Goal: Task Accomplishment & Management: Manage account settings

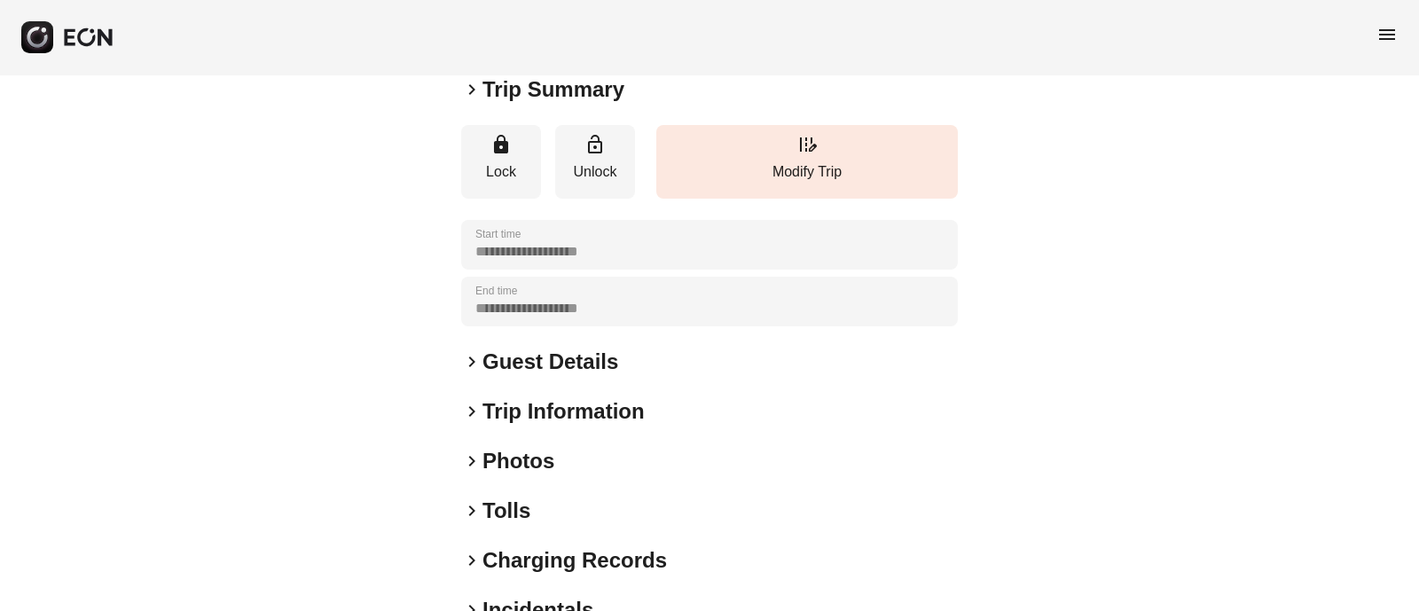
scroll to position [274, 0]
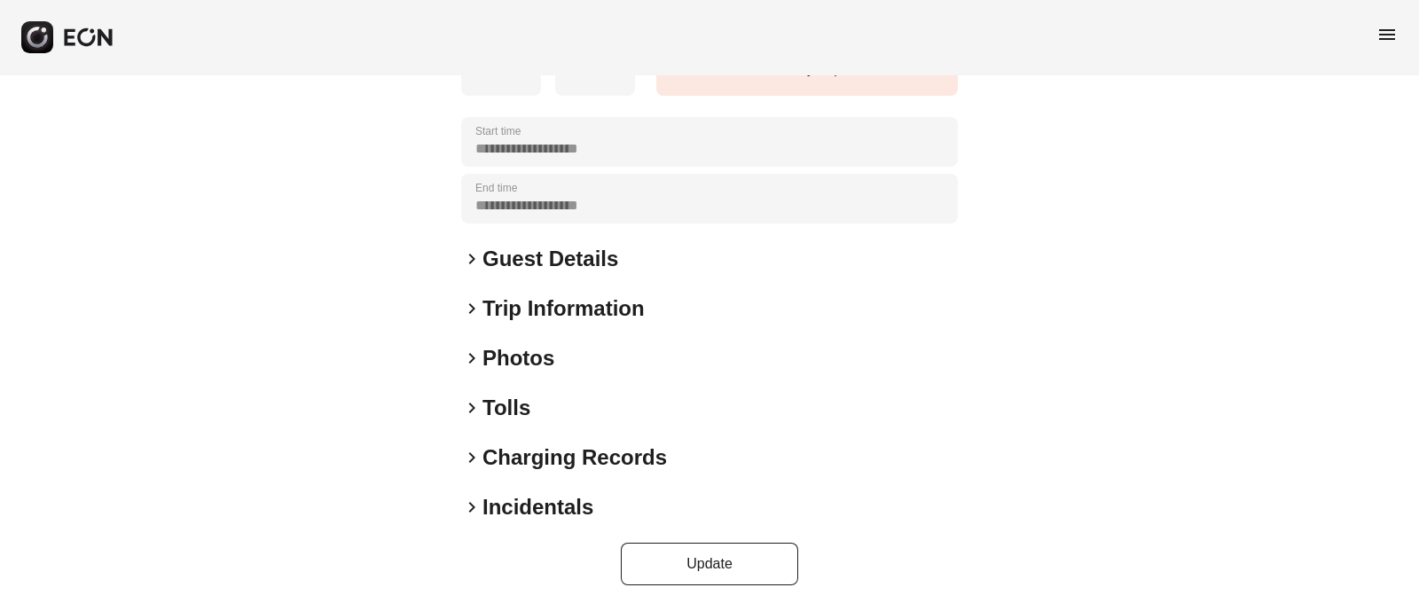
click at [470, 365] on span "keyboard_arrow_right" at bounding box center [471, 358] width 21 height 21
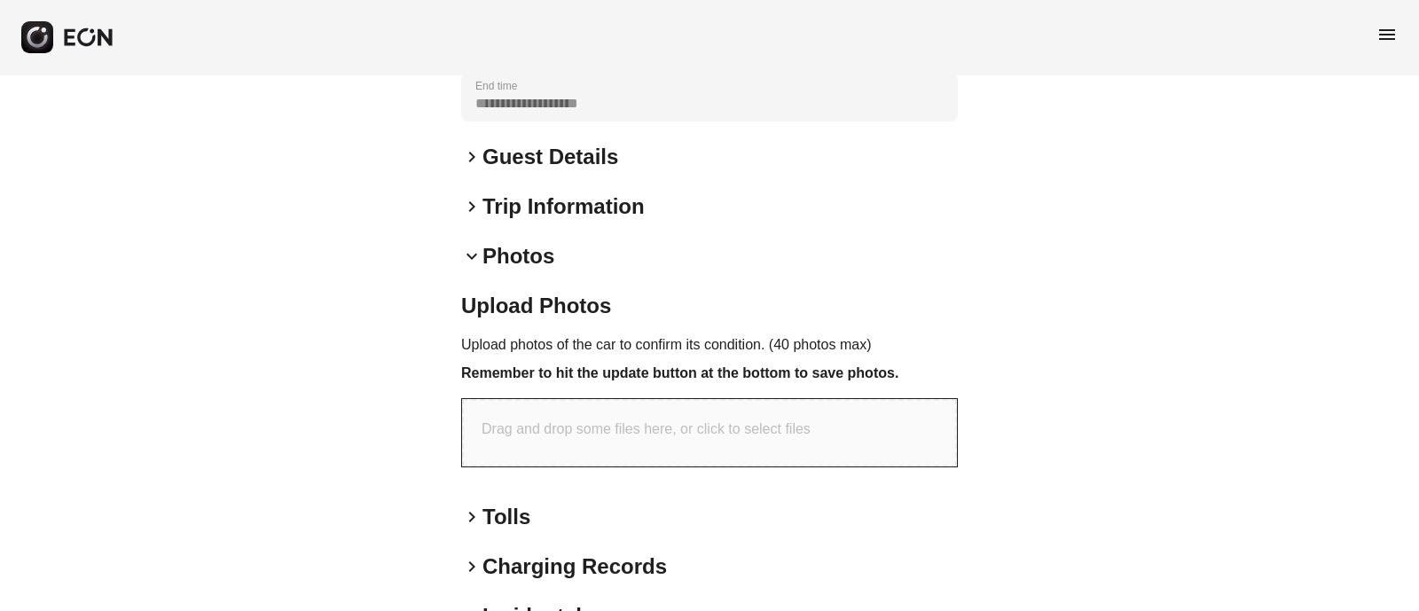
scroll to position [484, 0]
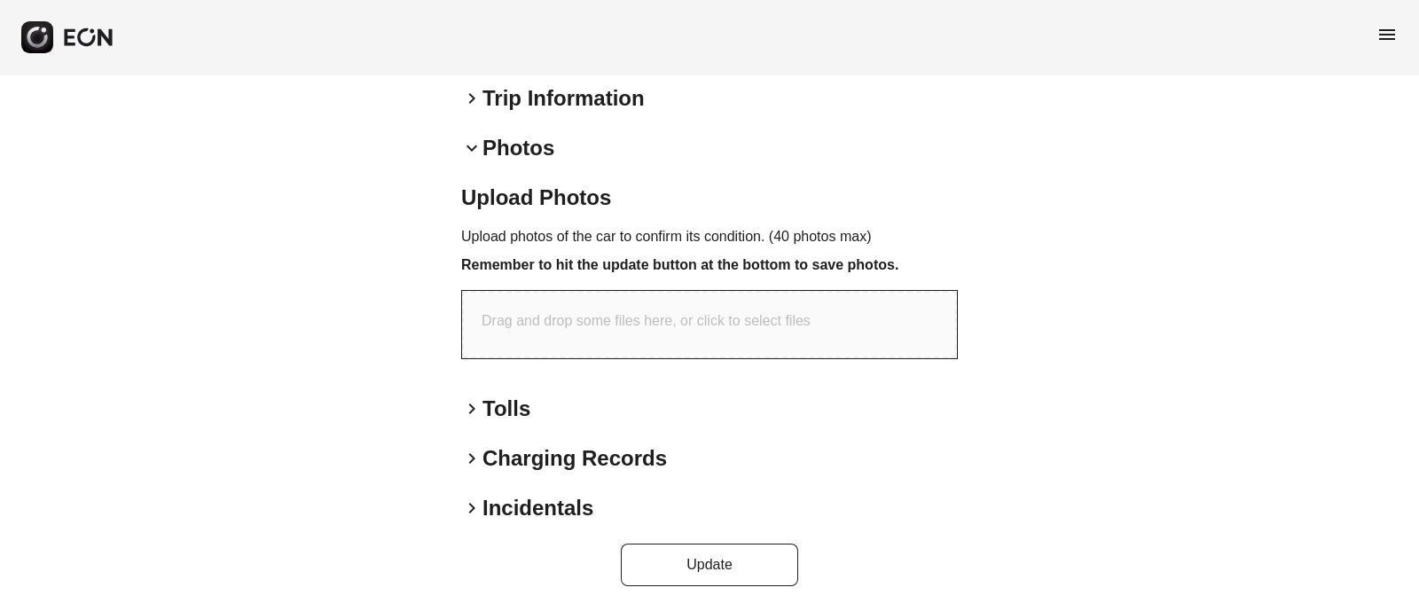
click at [471, 149] on span "keyboard_arrow_down" at bounding box center [471, 147] width 21 height 21
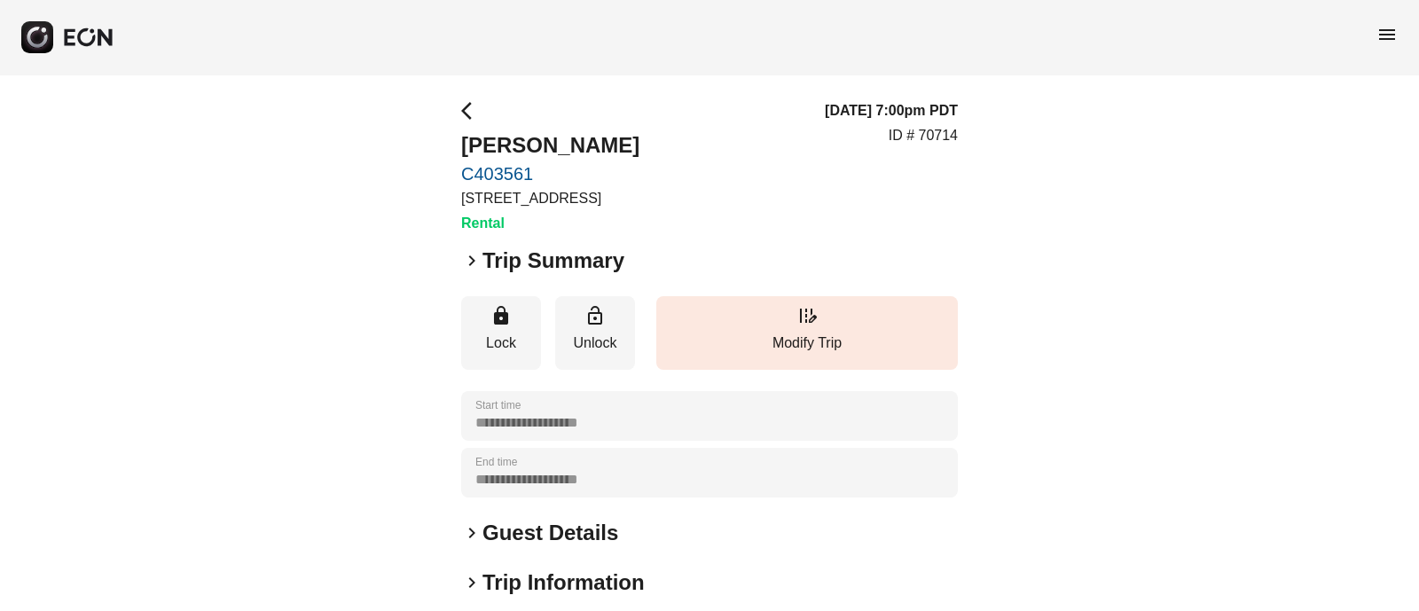
scroll to position [274, 0]
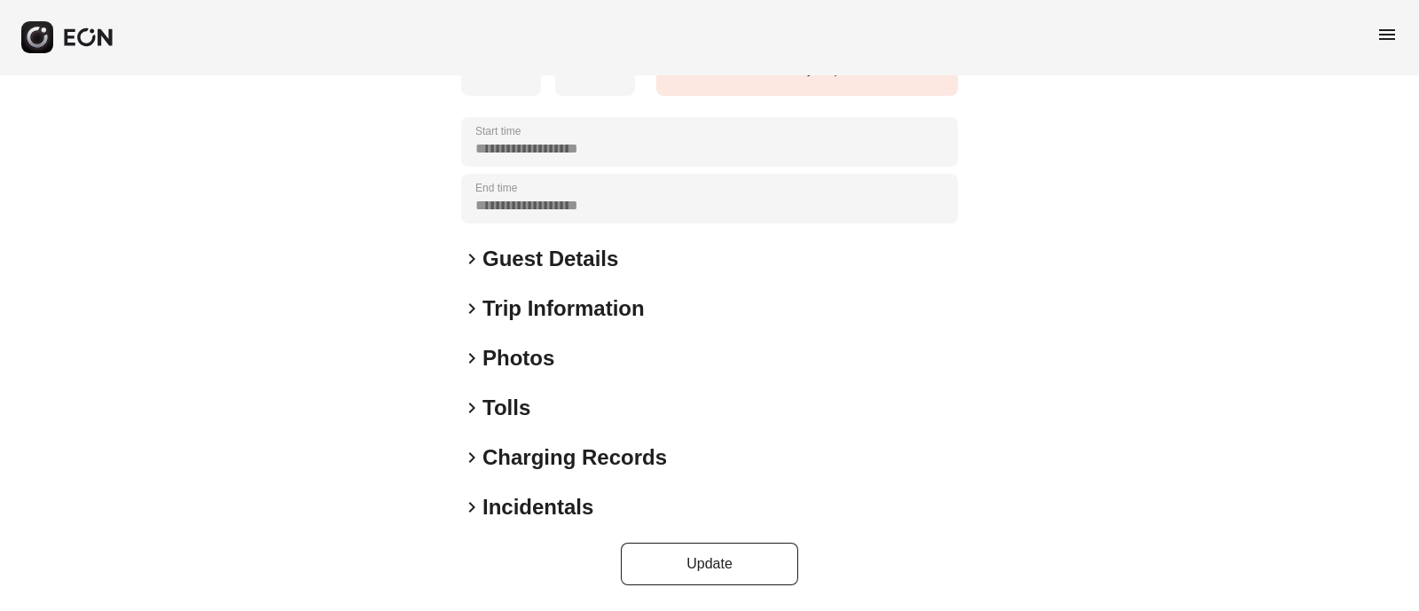
click at [475, 357] on span "keyboard_arrow_right" at bounding box center [471, 358] width 21 height 21
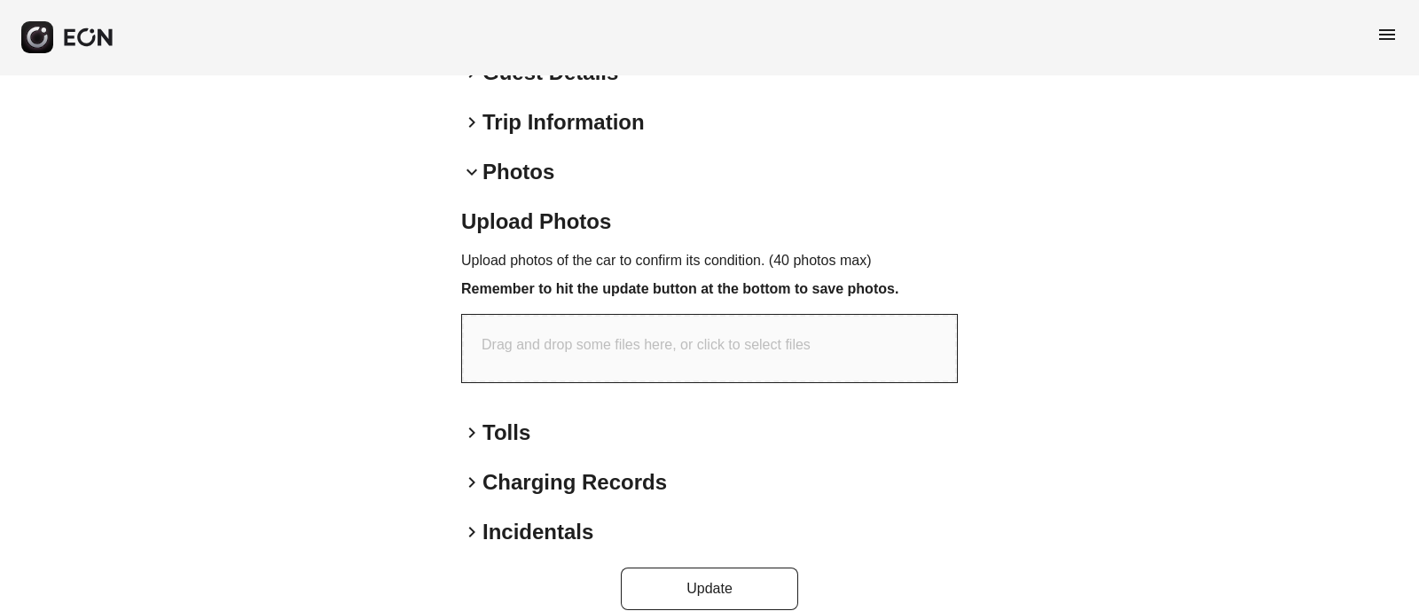
scroll to position [484, 0]
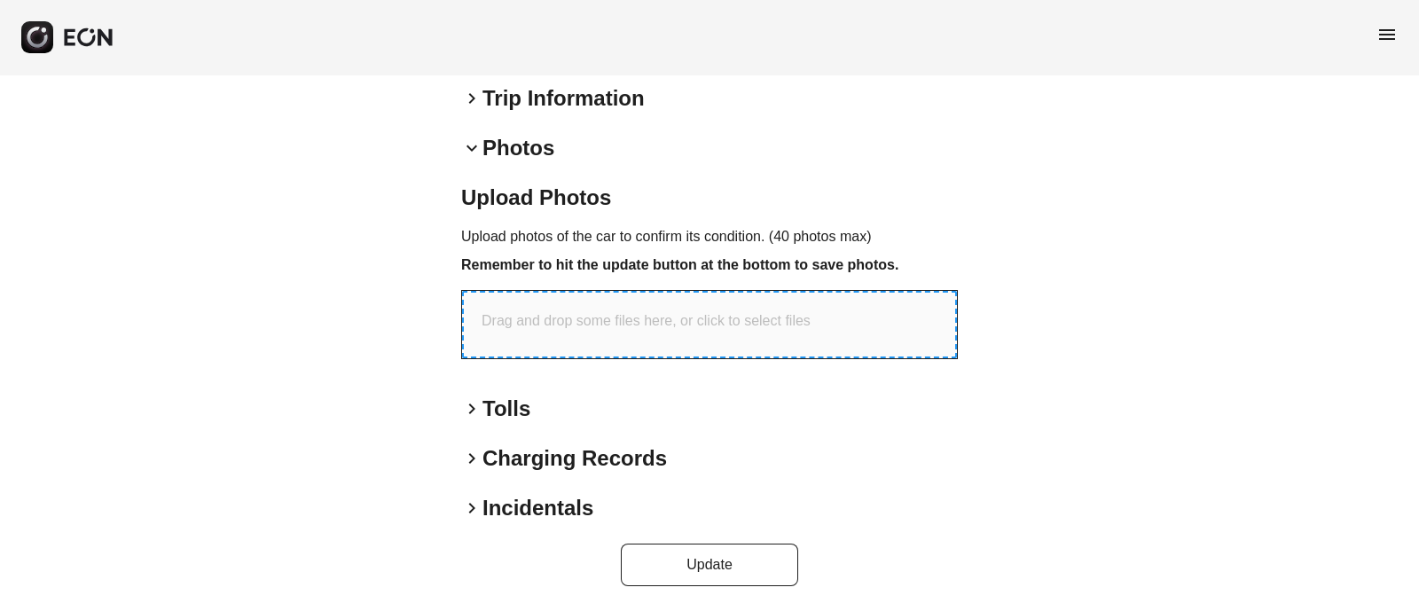
click at [608, 310] on p "Drag and drop some files here, or click to select files" at bounding box center [646, 320] width 329 height 21
click at [553, 334] on div "Drag and drop some files here, or click to select files" at bounding box center [709, 324] width 495 height 67
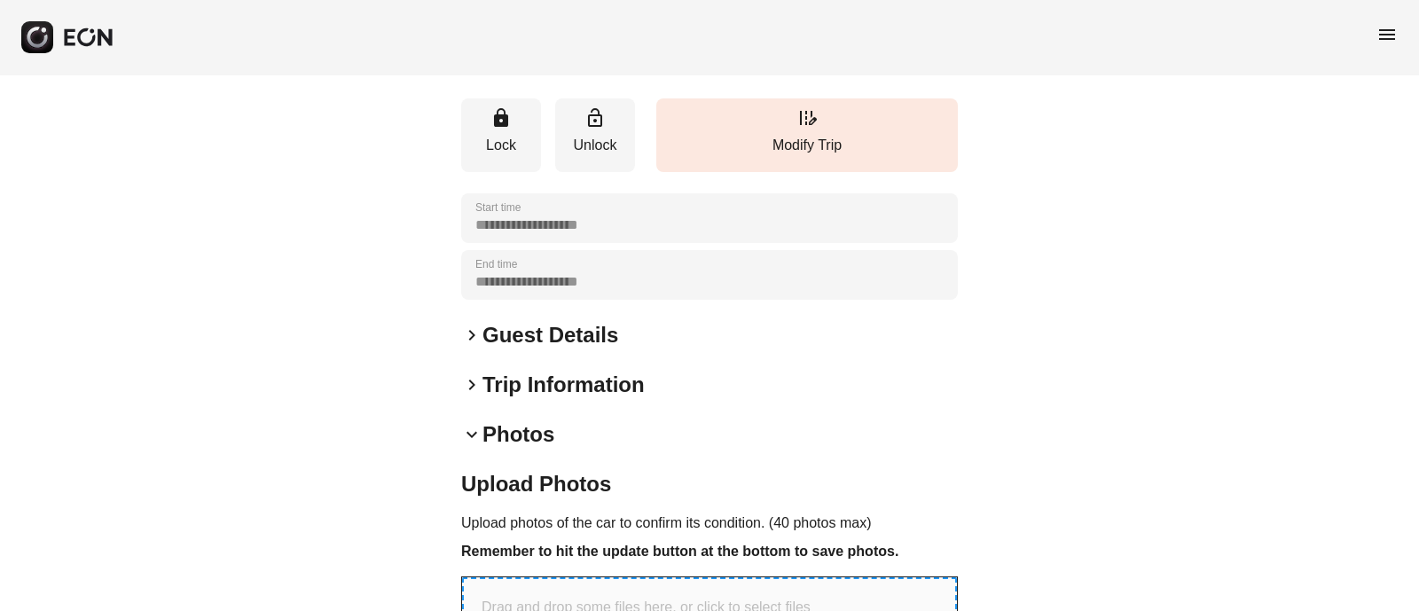
scroll to position [333, 0]
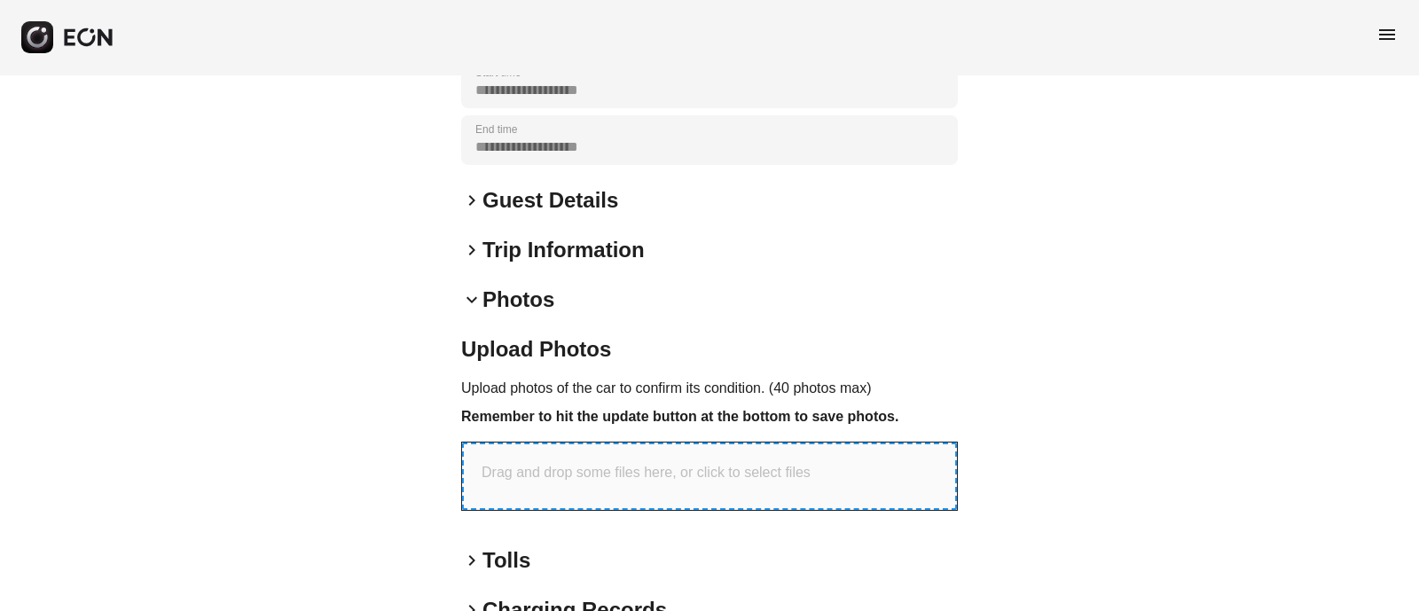
click at [539, 494] on div "Drag and drop some files here, or click to select files" at bounding box center [709, 476] width 495 height 67
type input "**********"
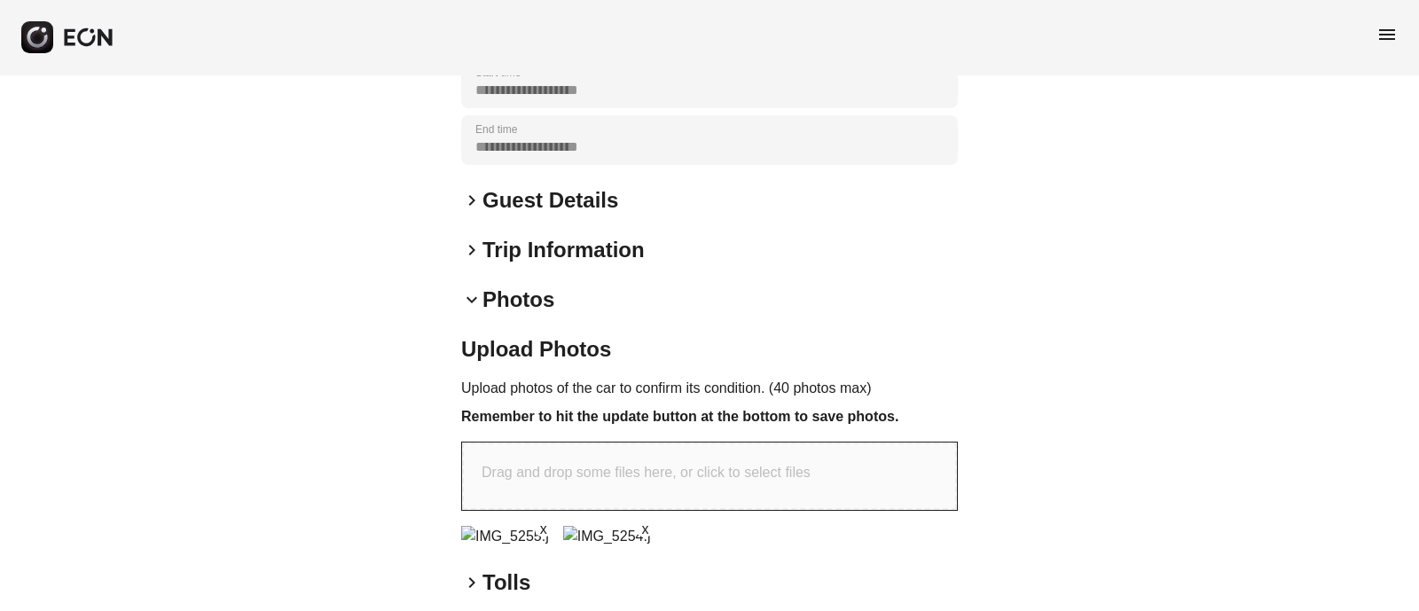
click at [555, 468] on p "Drag and drop some files here, or click to select files" at bounding box center [646, 472] width 329 height 21
click at [537, 491] on div "Drag and drop some files here, or click to select files" at bounding box center [709, 476] width 495 height 67
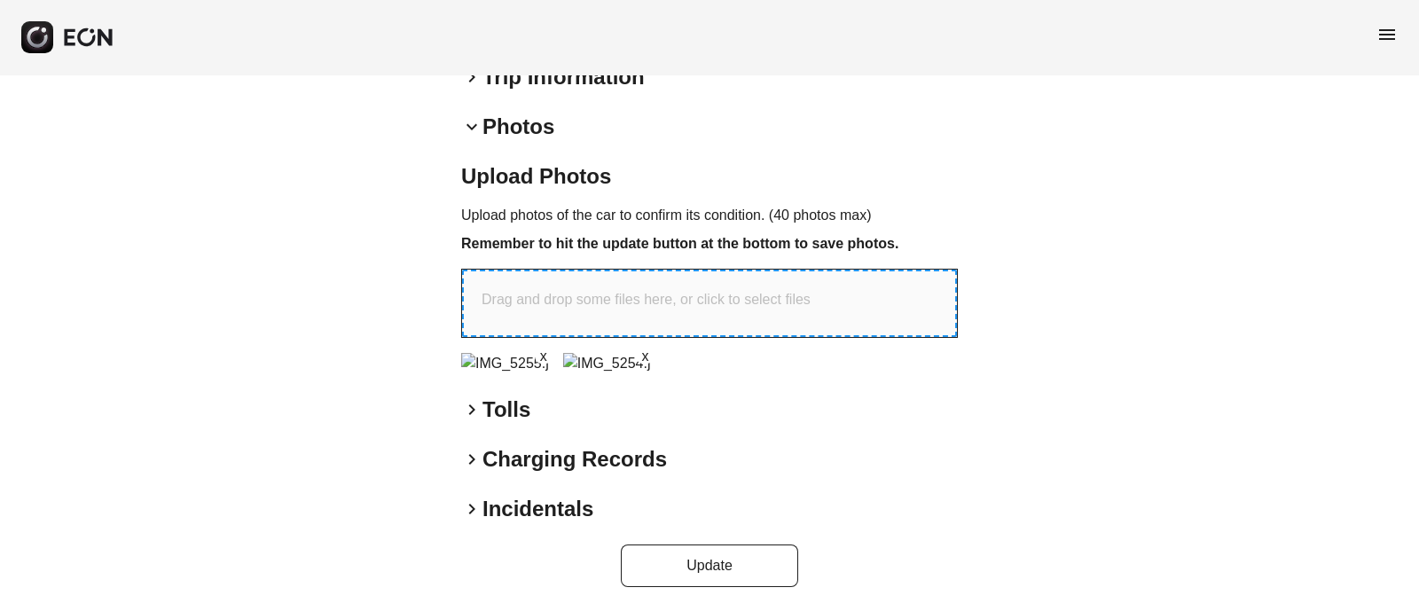
scroll to position [554, 0]
click at [588, 287] on p "Drag and drop some files here, or click to select files" at bounding box center [646, 297] width 329 height 21
type input "**********"
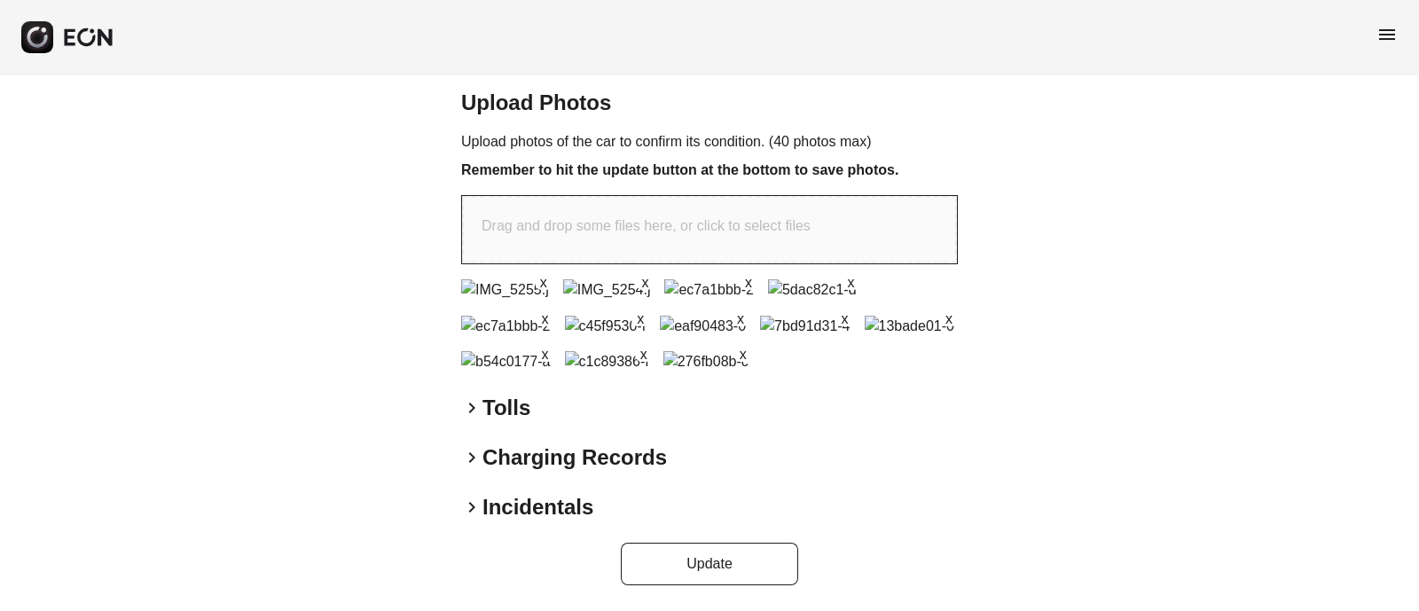
scroll to position [935, 0]
click at [691, 575] on button "Update" at bounding box center [709, 564] width 177 height 43
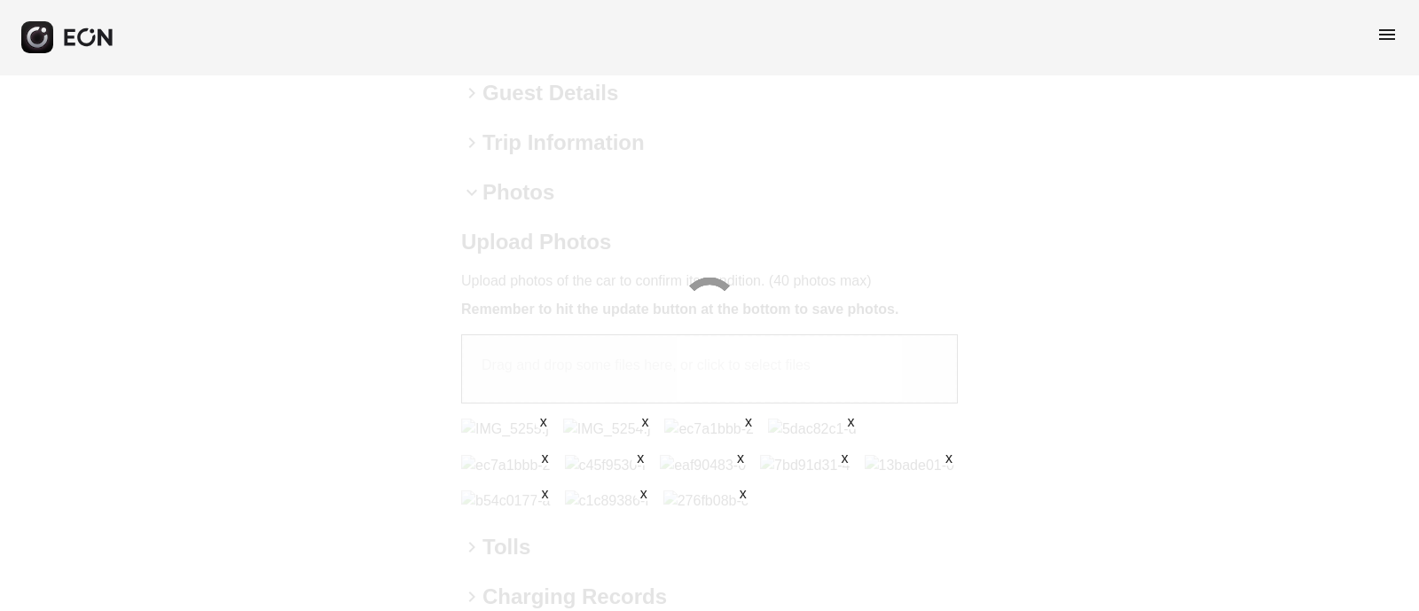
scroll to position [270, 0]
